Goal: Check status

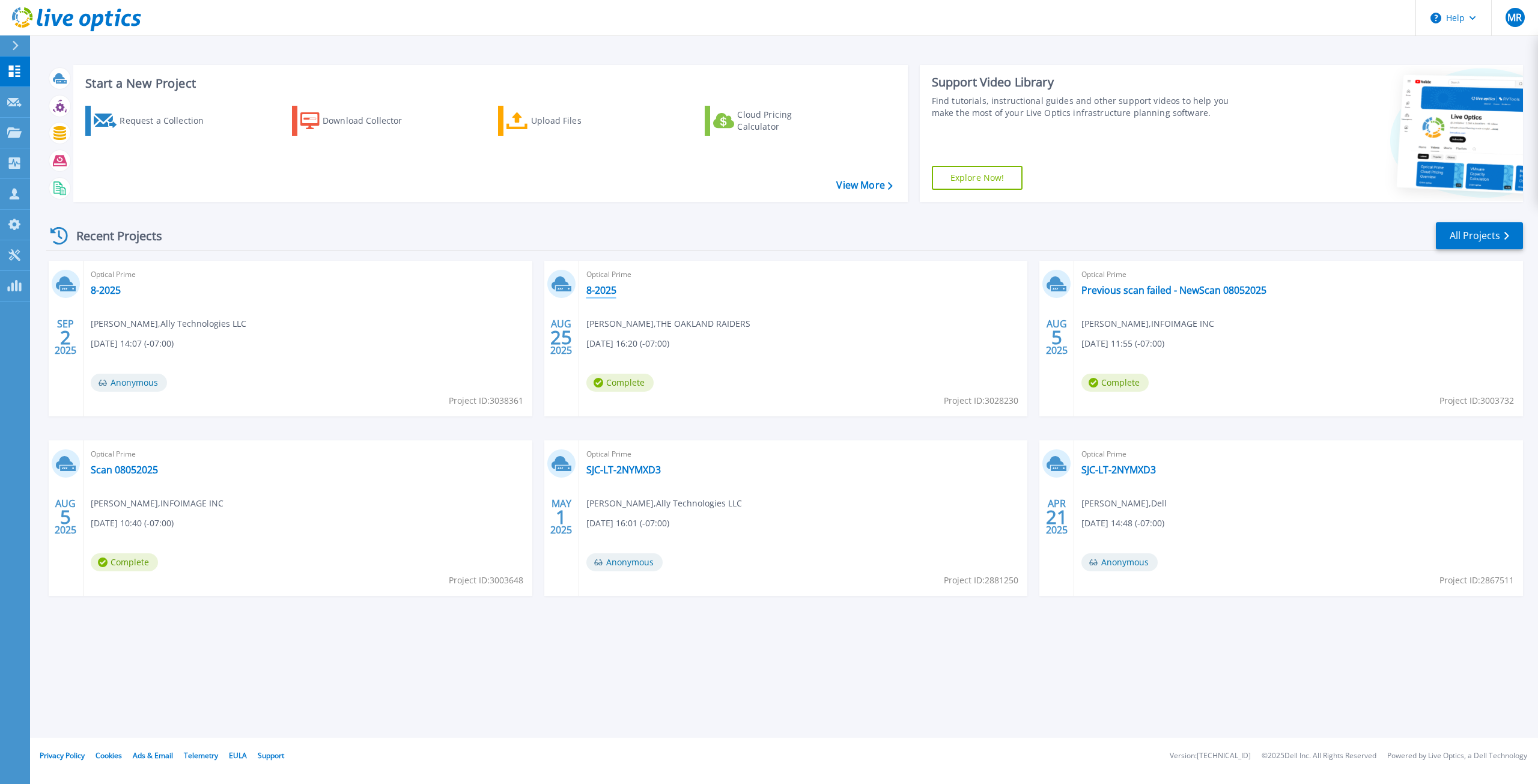
click at [609, 293] on link "8-2025" at bounding box center [601, 290] width 30 height 12
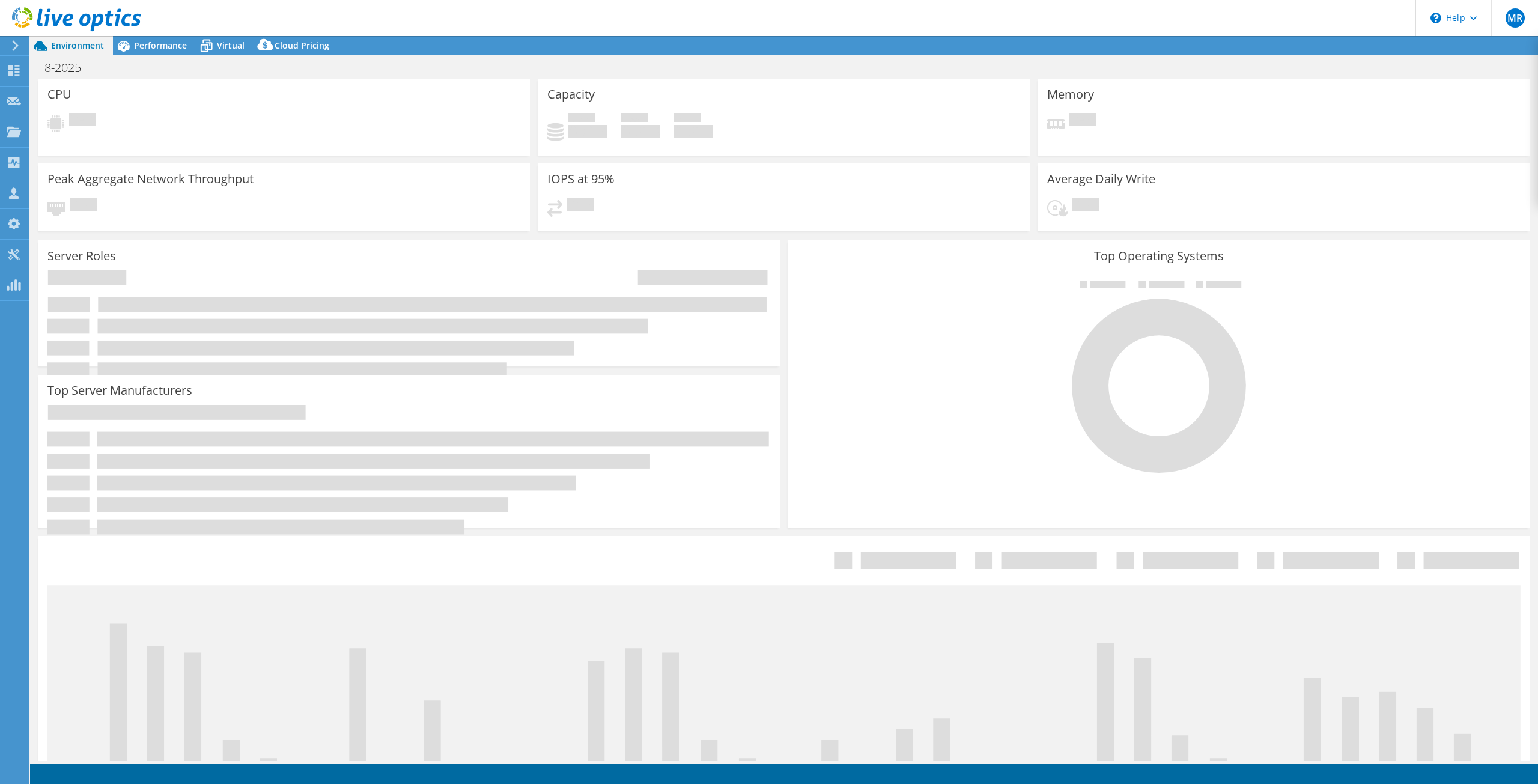
select select "USWest"
select select "USD"
